Goal: Share content

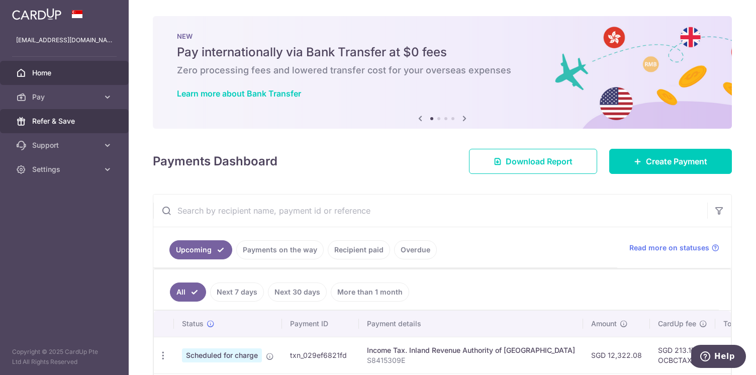
click at [83, 118] on span "Refer & Save" at bounding box center [65, 121] width 66 height 10
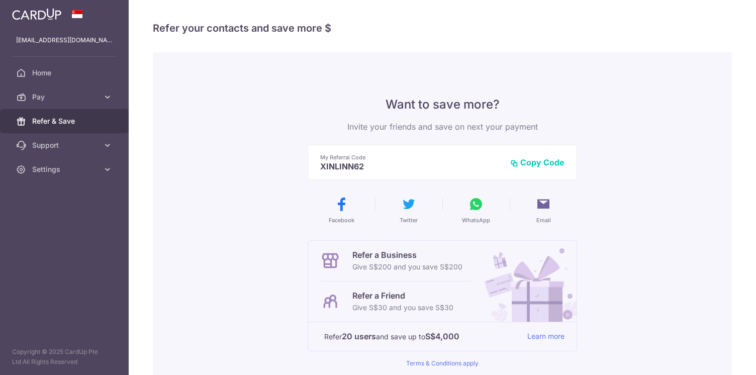
click at [542, 162] on button "Copy Code" at bounding box center [537, 162] width 54 height 10
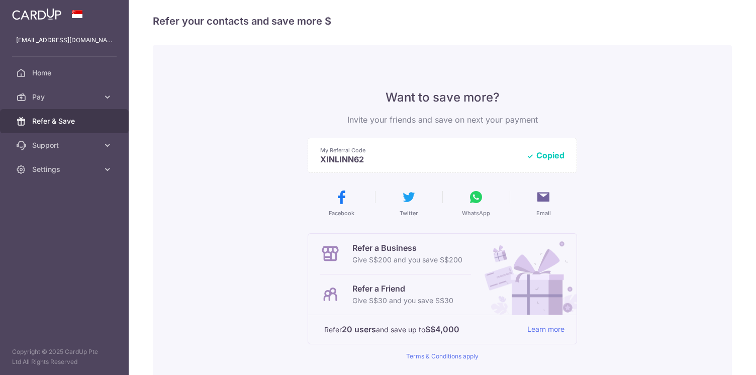
scroll to position [13, 0]
